Goal: Information Seeking & Learning: Learn about a topic

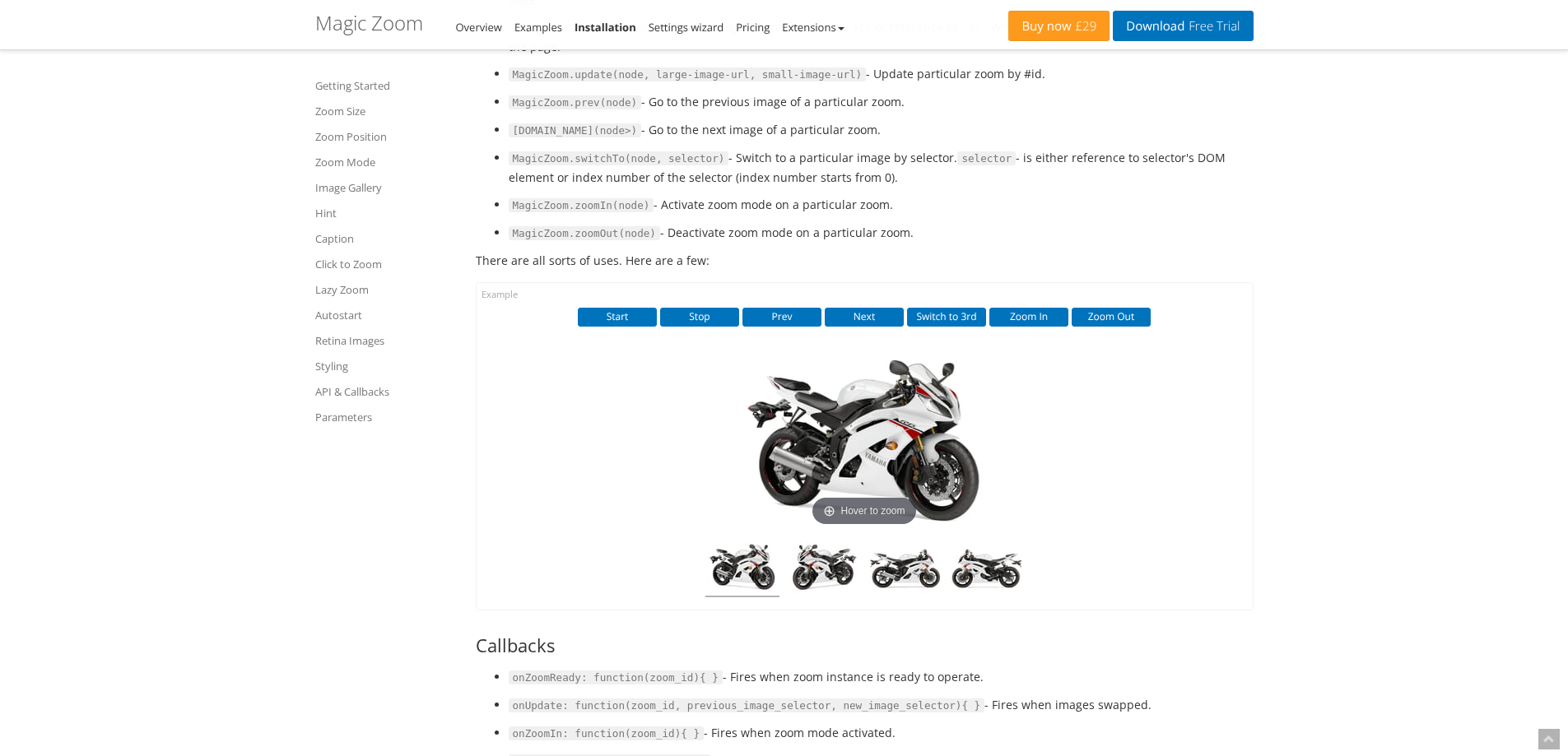
scroll to position [11600, 0]
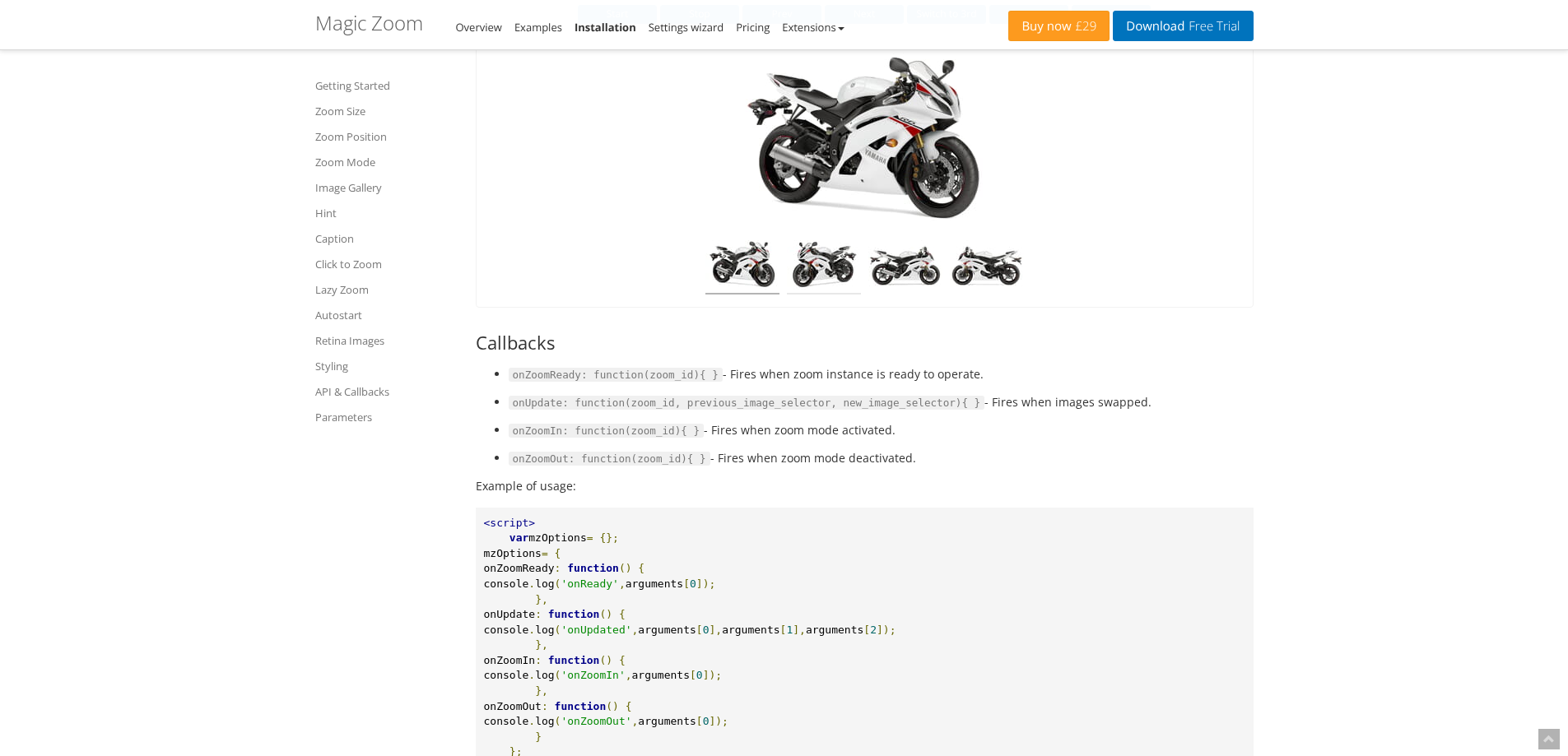
click at [824, 284] on img at bounding box center [823, 267] width 74 height 54
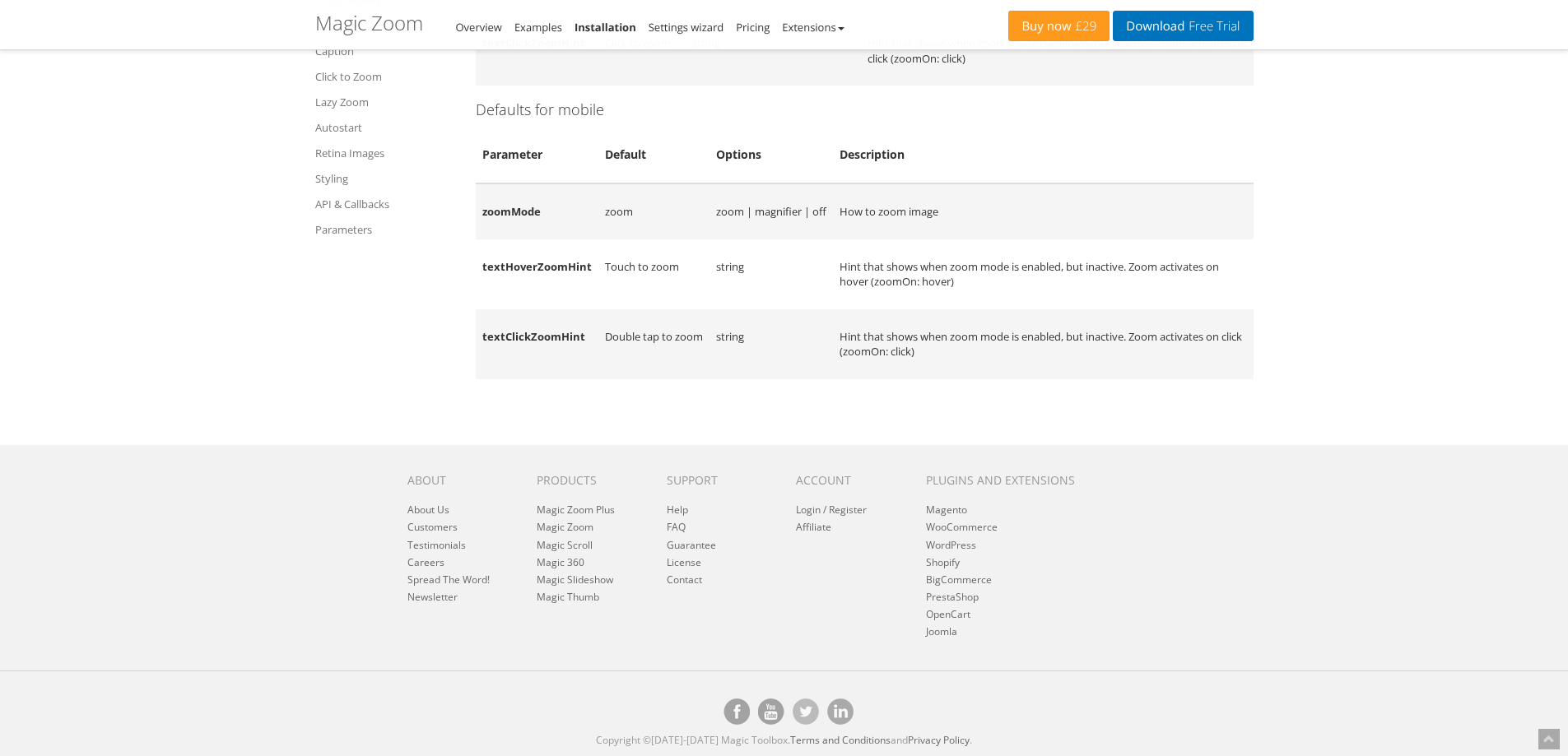
scroll to position [14084, 0]
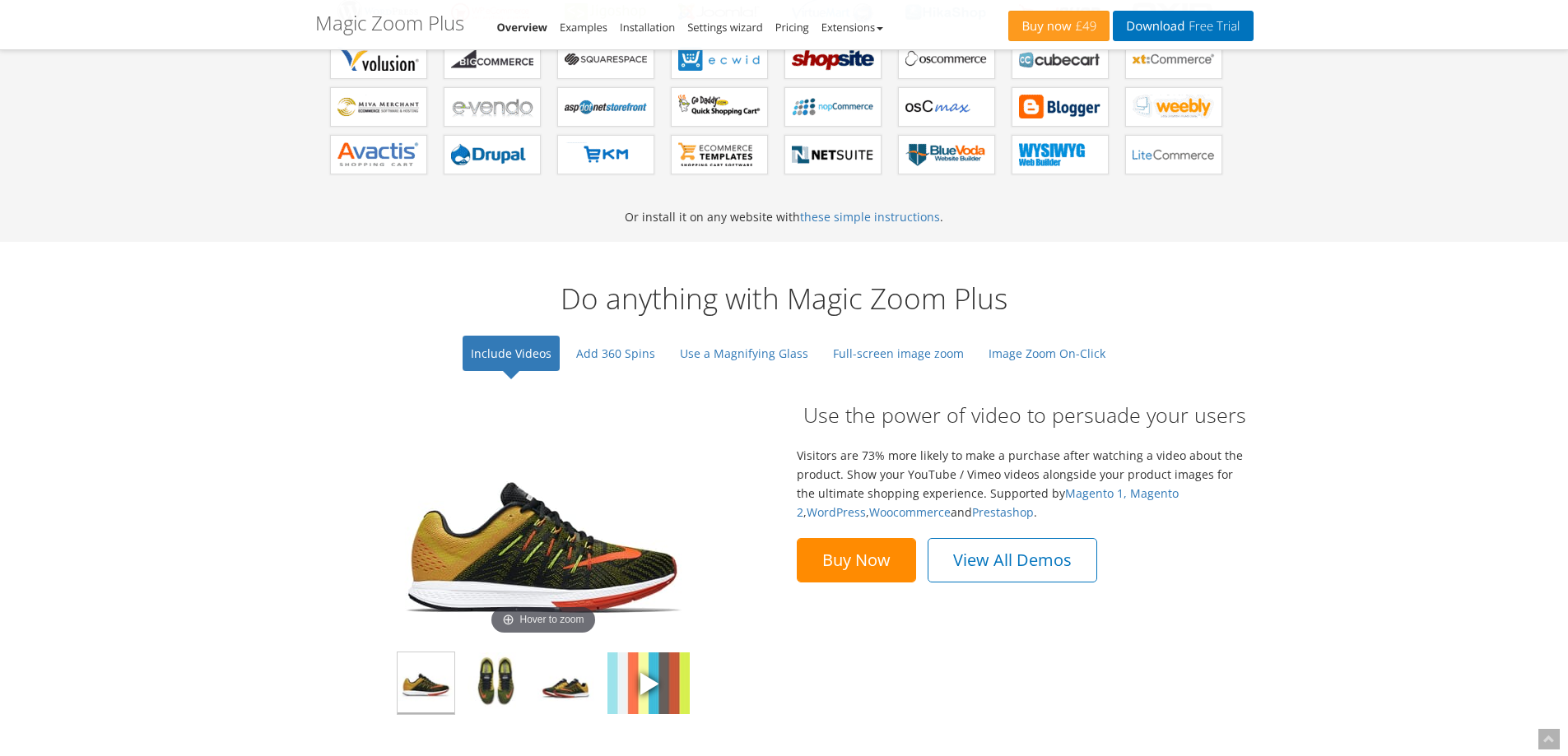
scroll to position [1481, 0]
